Goal: Transaction & Acquisition: Download file/media

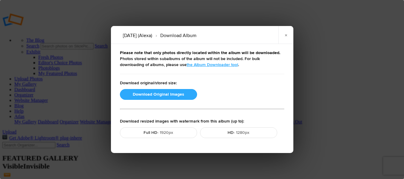
click at [172, 96] on button "Download Original Images" at bounding box center [158, 94] width 77 height 11
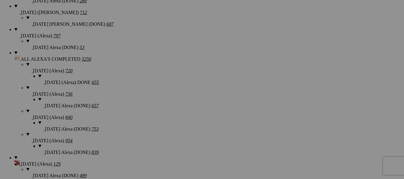
scroll to position [599, 0]
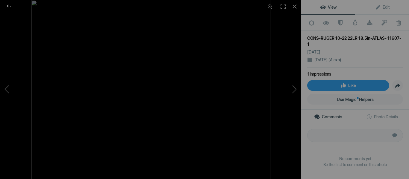
click at [5, 3] on div at bounding box center [9, 6] width 22 height 12
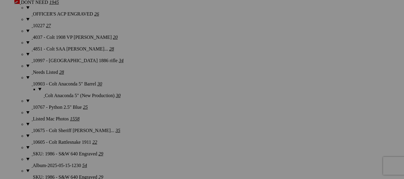
scroll to position [1227, 0]
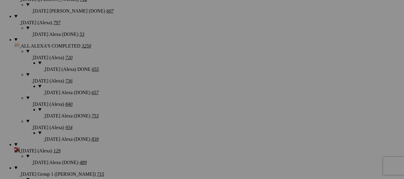
scroll to position [599, 0]
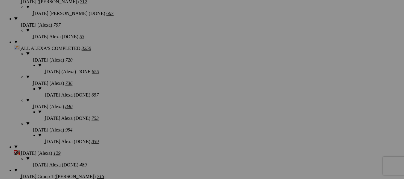
drag, startPoint x: 223, startPoint y: 75, endPoint x: 202, endPoint y: 84, distance: 22.4
drag, startPoint x: 373, startPoint y: 82, endPoint x: 213, endPoint y: 117, distance: 163.7
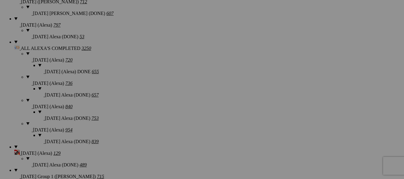
drag, startPoint x: 369, startPoint y: 82, endPoint x: 384, endPoint y: 101, distance: 24.5
